Goal: Task Accomplishment & Management: Manage account settings

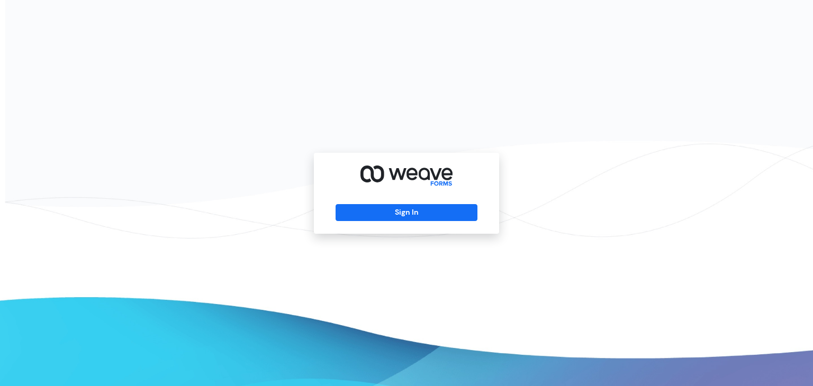
click at [37, 62] on div "Sign In" at bounding box center [406, 193] width 813 height 386
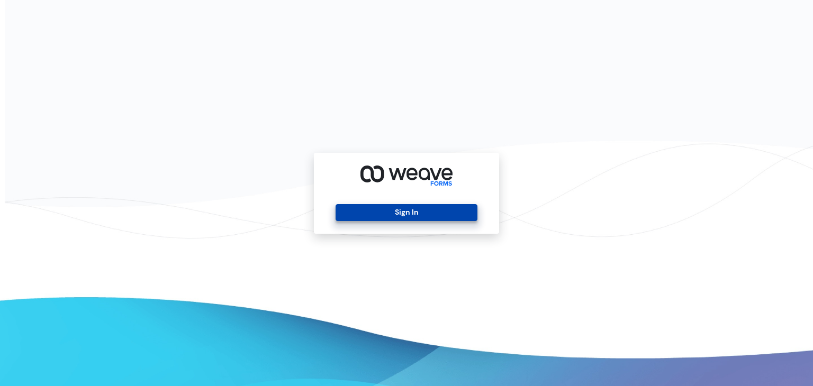
click at [375, 216] on button "Sign In" at bounding box center [405, 212] width 141 height 17
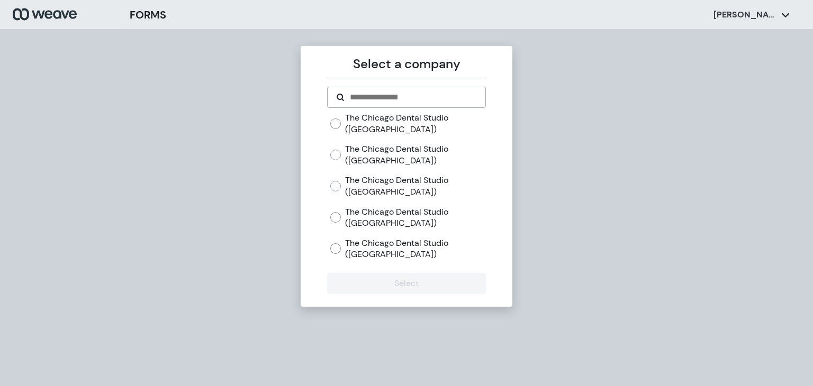
click at [25, 90] on div "Select a company The Chicago Dental Studio (River North) The Chicago Dental Stu…" at bounding box center [406, 222] width 813 height 386
click at [349, 214] on label "The Chicago Dental Studio ([GEOGRAPHIC_DATA])" at bounding box center [415, 217] width 140 height 23
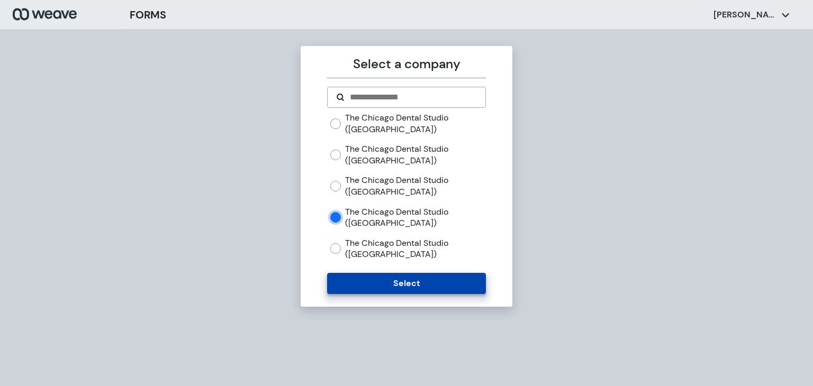
click at [355, 279] on button "Select" at bounding box center [406, 283] width 158 height 21
